Goal: Navigation & Orientation: Find specific page/section

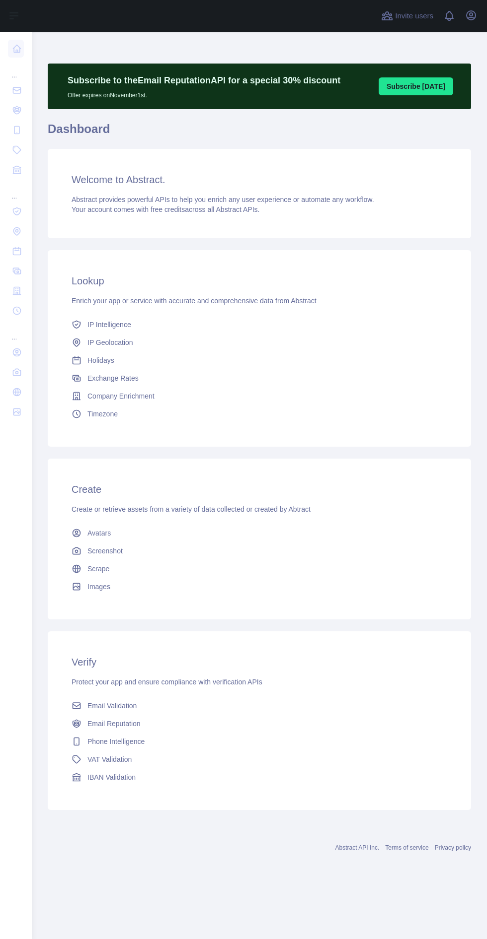
click at [27, 792] on div "... ... ..." at bounding box center [16, 465] width 32 height 931
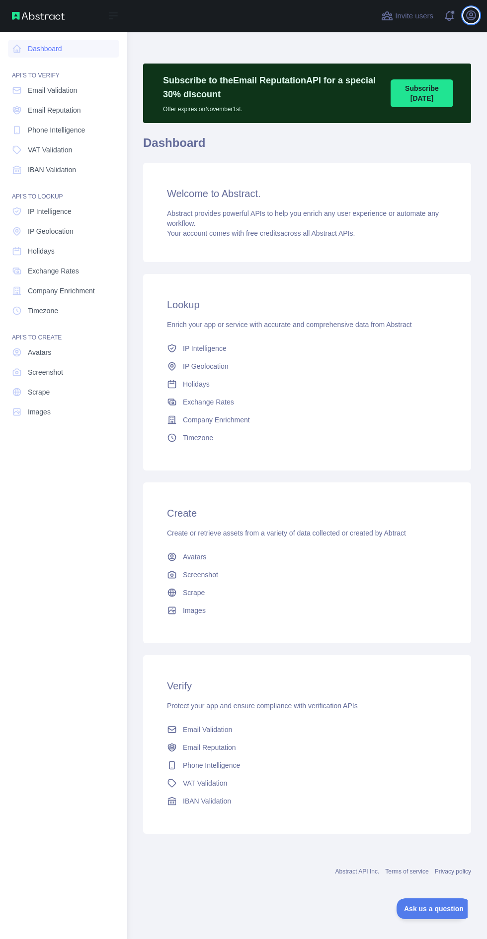
click at [469, 9] on icon "button" at bounding box center [471, 15] width 12 height 12
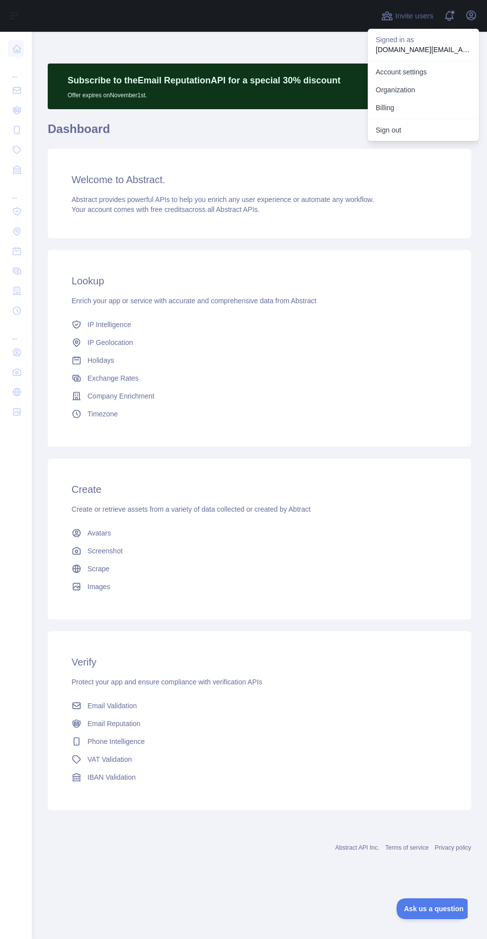
click at [422, 68] on link "Account settings" at bounding box center [422, 72] width 111 height 18
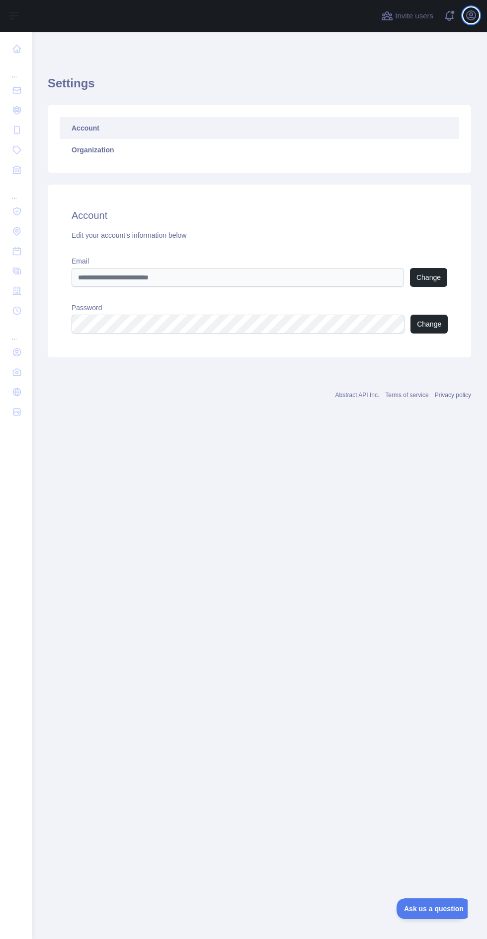
click at [471, 15] on icon "button" at bounding box center [470, 15] width 9 height 9
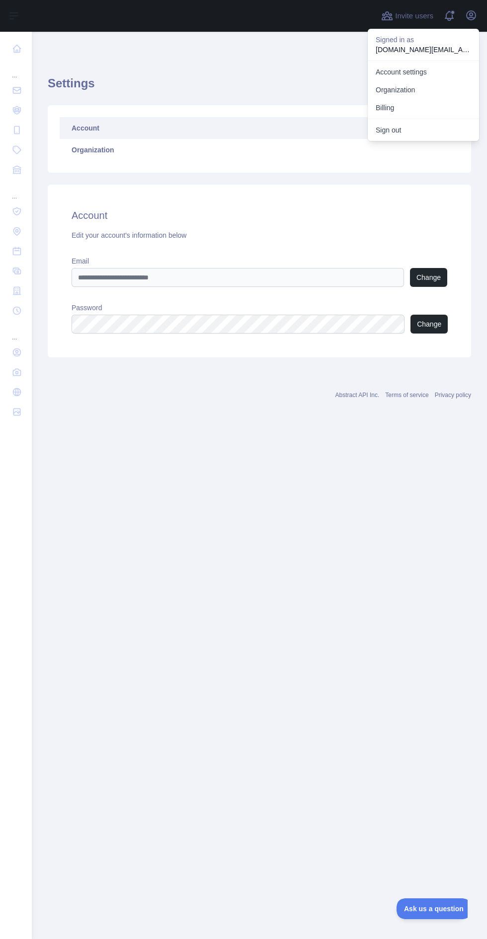
click at [437, 49] on p "firojali070102.com@gmail.com" at bounding box center [422, 50] width 95 height 10
click at [413, 63] on link "Account settings" at bounding box center [422, 72] width 111 height 18
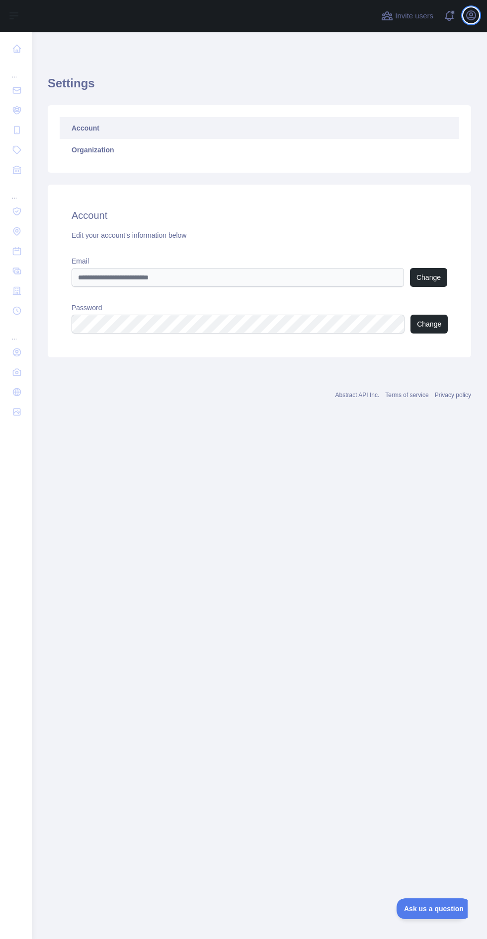
click at [473, 14] on icon "button" at bounding box center [471, 15] width 12 height 12
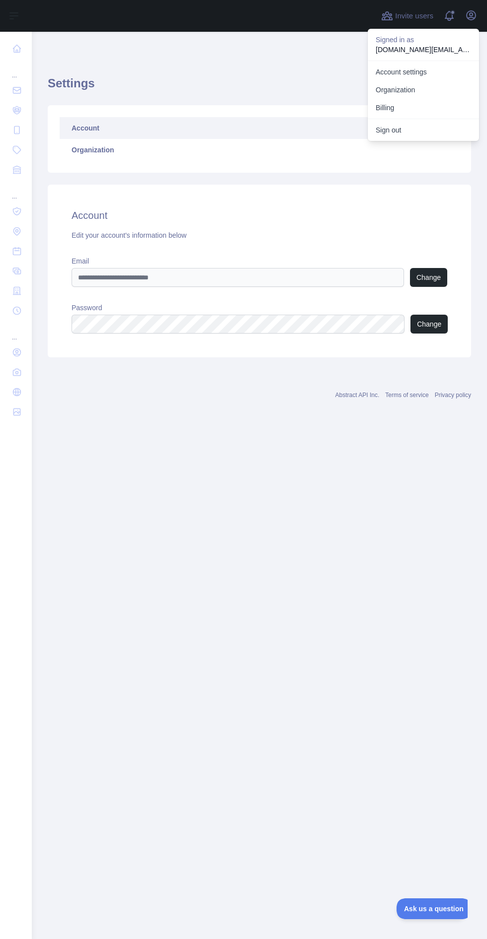
click at [438, 45] on p "firojali070102.com@gmail.com" at bounding box center [422, 50] width 95 height 10
click at [413, 96] on link "Organization" at bounding box center [422, 90] width 111 height 18
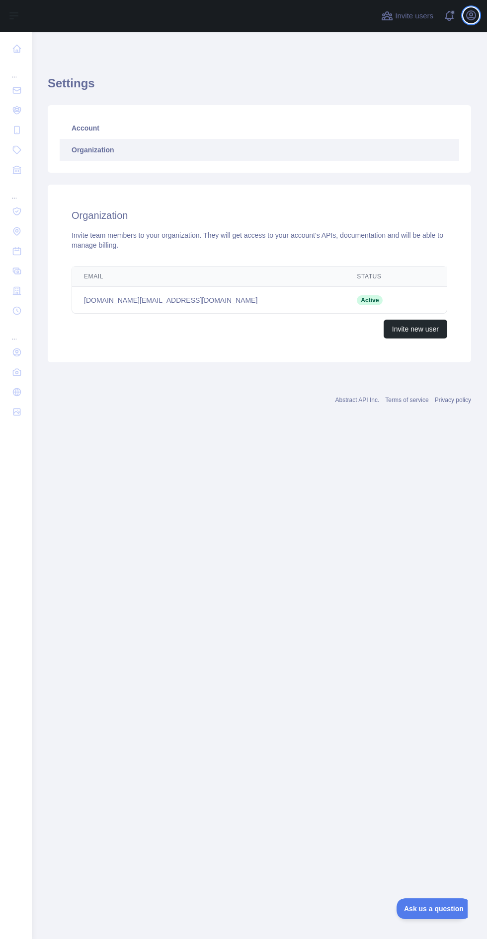
click at [466, 11] on icon "button" at bounding box center [471, 15] width 12 height 12
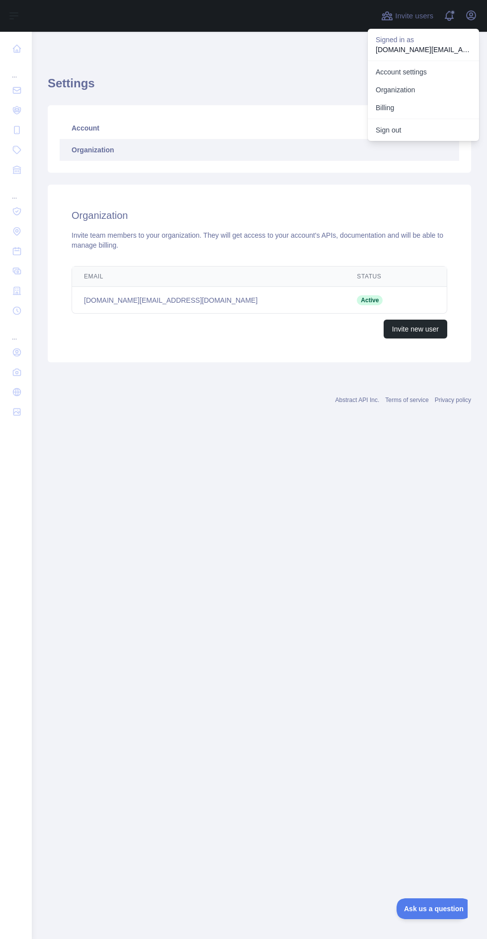
click at [414, 108] on button "Billing" at bounding box center [422, 108] width 111 height 18
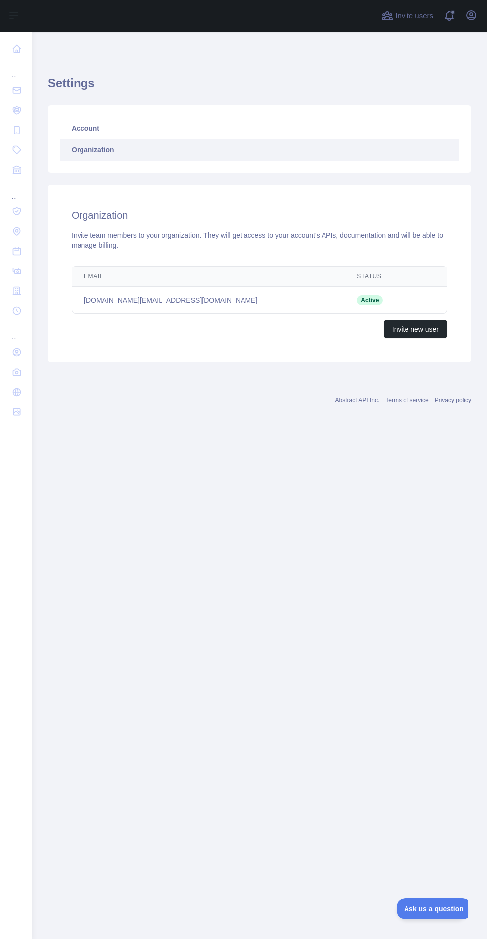
click at [30, 717] on div "... ... ..." at bounding box center [16, 465] width 32 height 931
click at [19, 696] on nav "... ... ..." at bounding box center [16, 478] width 16 height 892
click at [211, 628] on main "Settings Account Organization Organization Invite team members to your organiza…" at bounding box center [259, 486] width 455 height 908
click at [19, 638] on nav "... ... ..." at bounding box center [16, 478] width 16 height 892
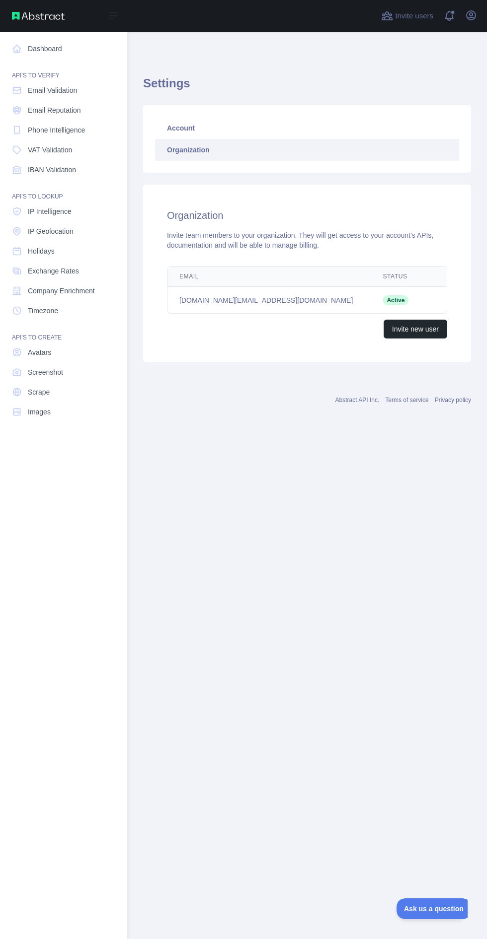
click at [27, 622] on nav "Dashboard API'S TO VERIFY Email Validation Email Reputation Phone Intelligence …" at bounding box center [63, 478] width 111 height 892
click at [51, 16] on img at bounding box center [38, 16] width 53 height 8
click at [37, 16] on img at bounding box center [38, 16] width 53 height 8
click at [414, 12] on span "Invite users" at bounding box center [414, 15] width 38 height 11
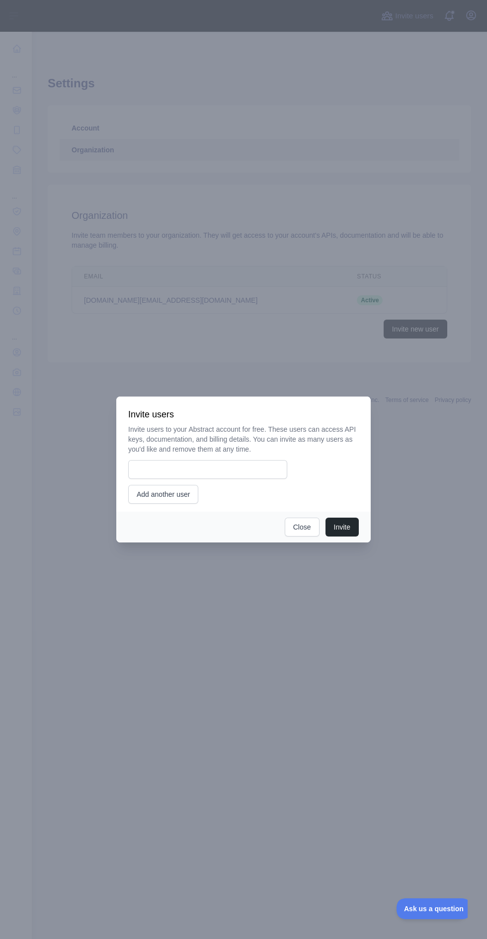
click at [305, 543] on div "Invite Close" at bounding box center [243, 527] width 254 height 31
click at [258, 704] on div at bounding box center [243, 469] width 487 height 939
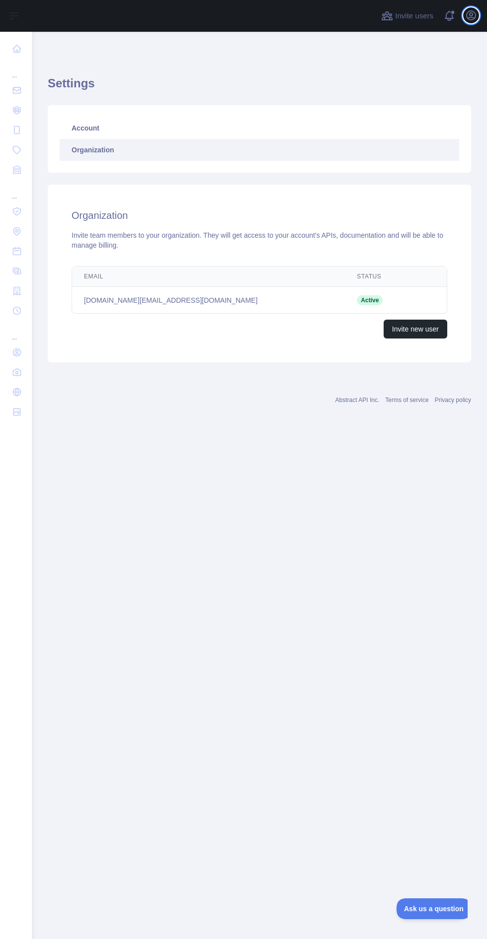
click at [471, 15] on icon "button" at bounding box center [470, 15] width 9 height 9
click at [451, 12] on span at bounding box center [452, 12] width 5 height 5
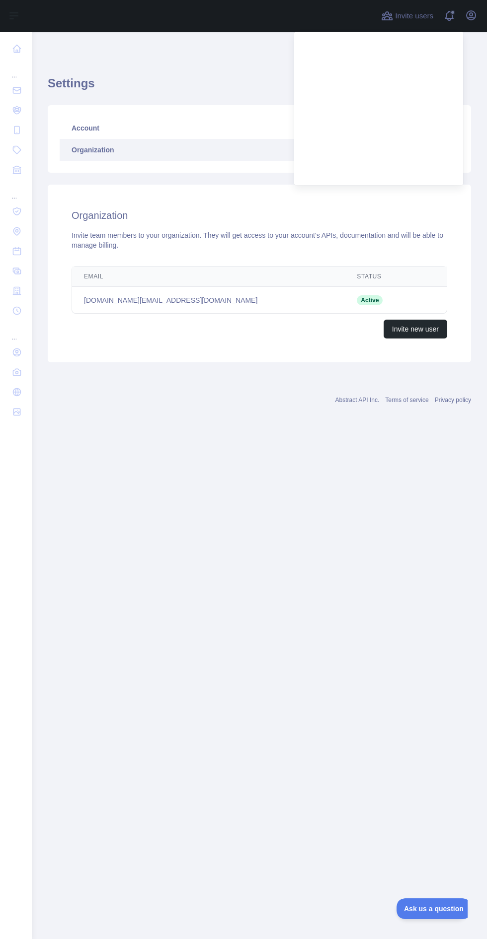
click at [337, 535] on main "Settings Account Organization Organization Invite team members to your organiza…" at bounding box center [259, 486] width 455 height 908
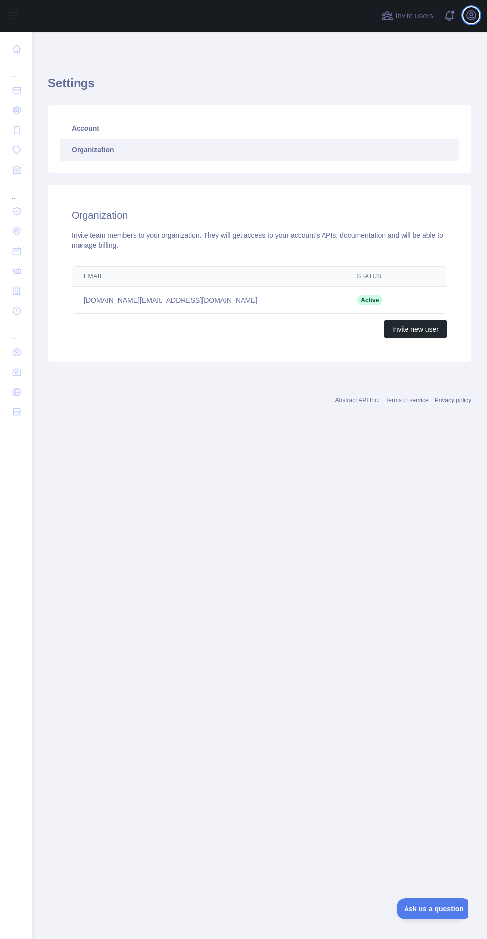
click at [471, 15] on icon "button" at bounding box center [470, 15] width 9 height 9
click at [21, 641] on nav "... ... ..." at bounding box center [16, 478] width 16 height 892
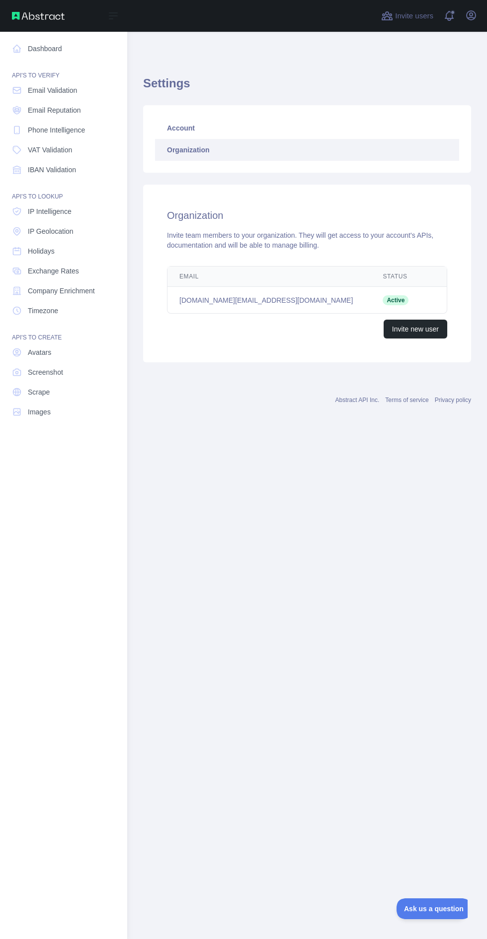
click at [73, 42] on link "Dashboard" at bounding box center [63, 49] width 111 height 18
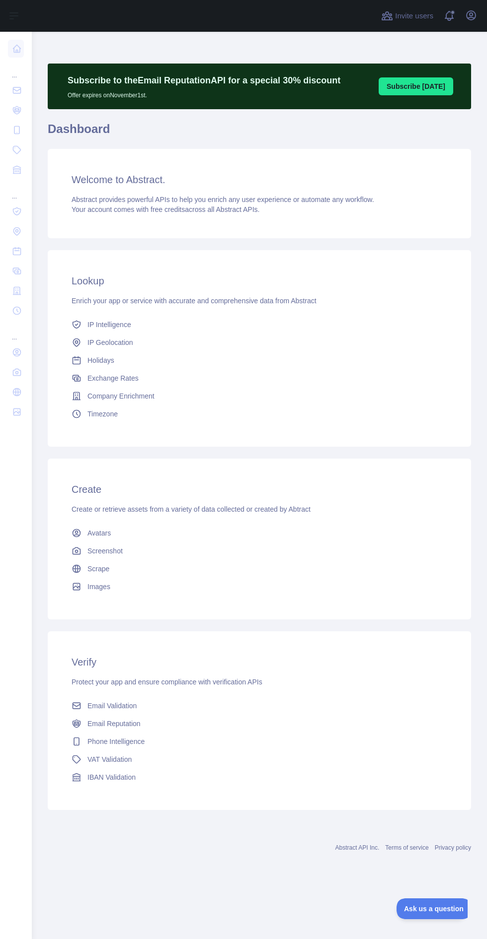
click at [16, 722] on nav "... ... ..." at bounding box center [16, 478] width 16 height 892
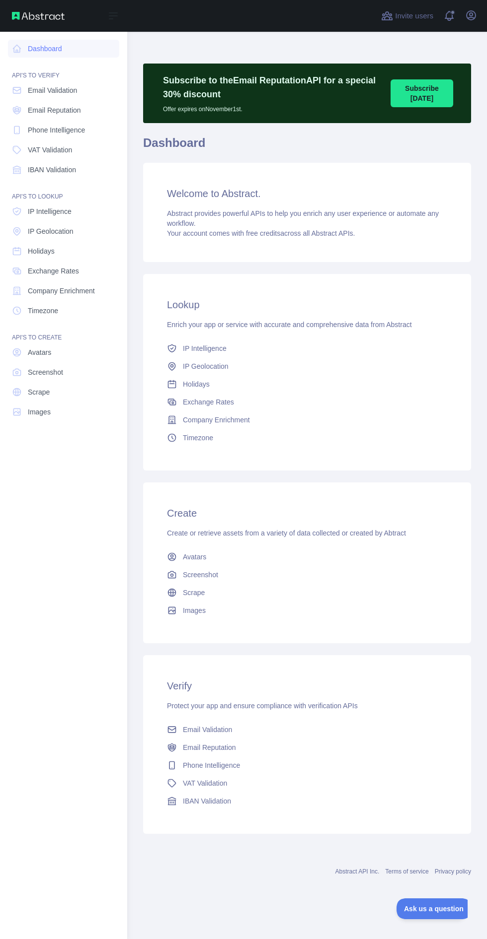
click at [68, 48] on link "Dashboard" at bounding box center [63, 49] width 111 height 18
click at [75, 89] on span "Email Validation" at bounding box center [52, 90] width 49 height 10
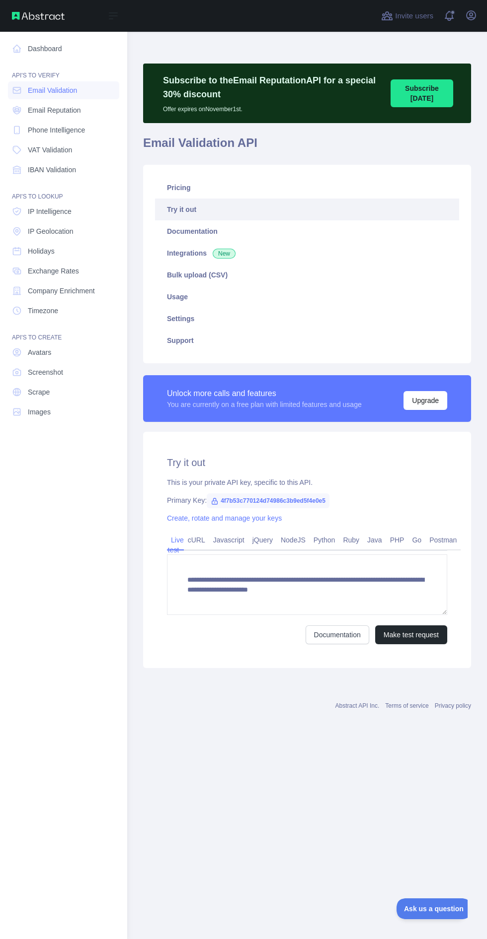
click at [55, 52] on link "Dashboard" at bounding box center [63, 49] width 111 height 18
